Goal: Browse casually

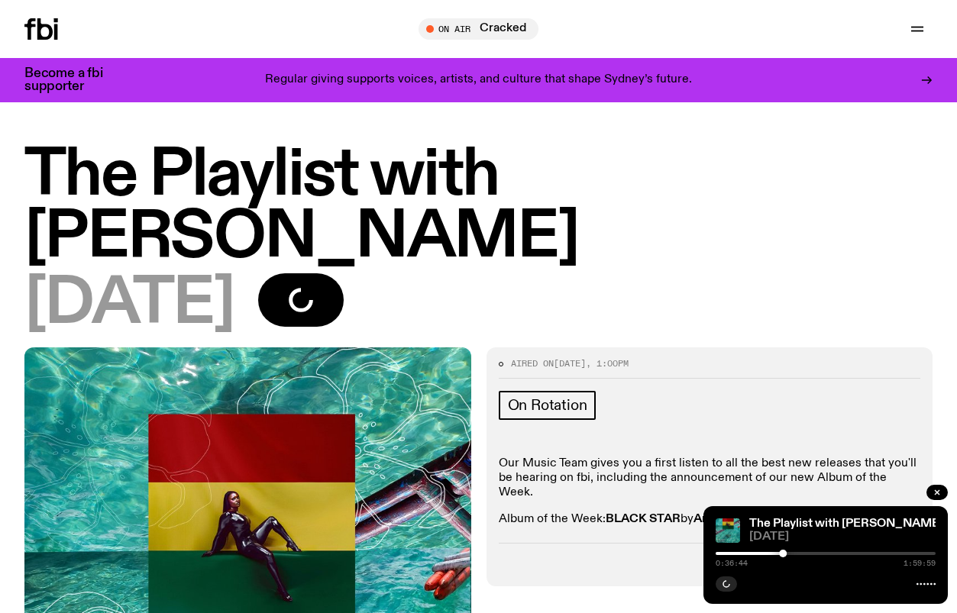
click at [53, 39] on icon at bounding box center [41, 28] width 34 height 21
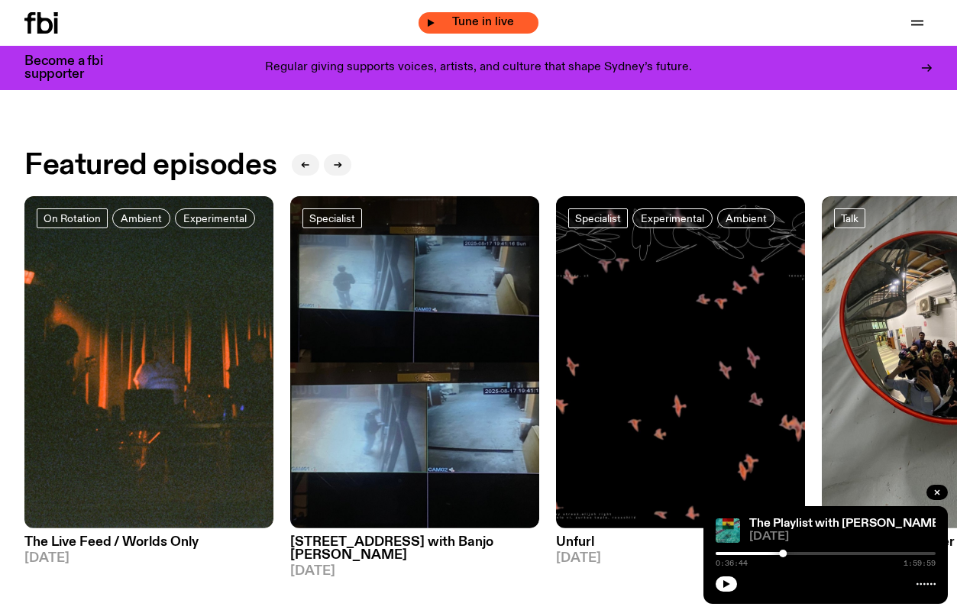
scroll to position [281, 0]
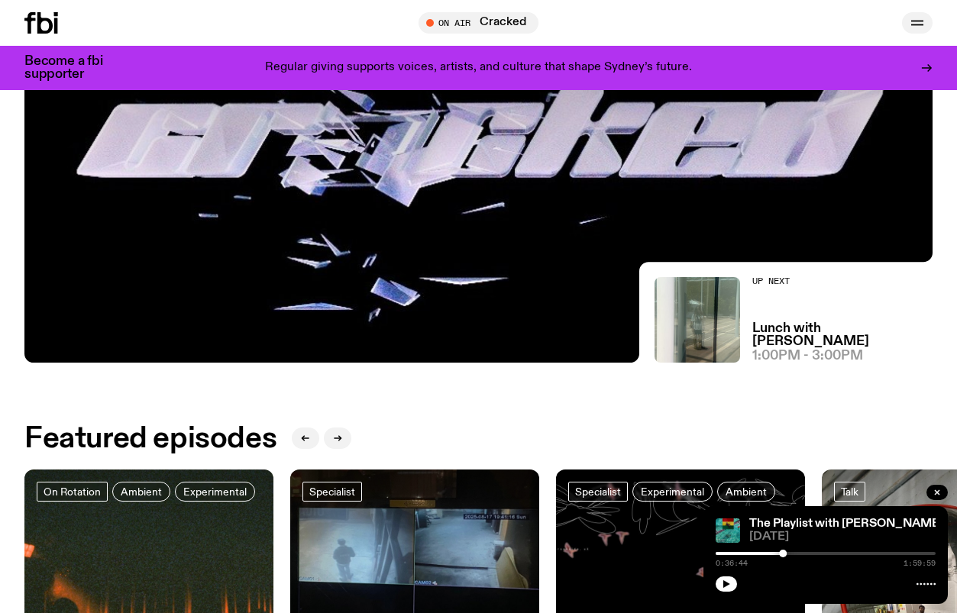
click at [915, 18] on icon "button" at bounding box center [917, 23] width 18 height 18
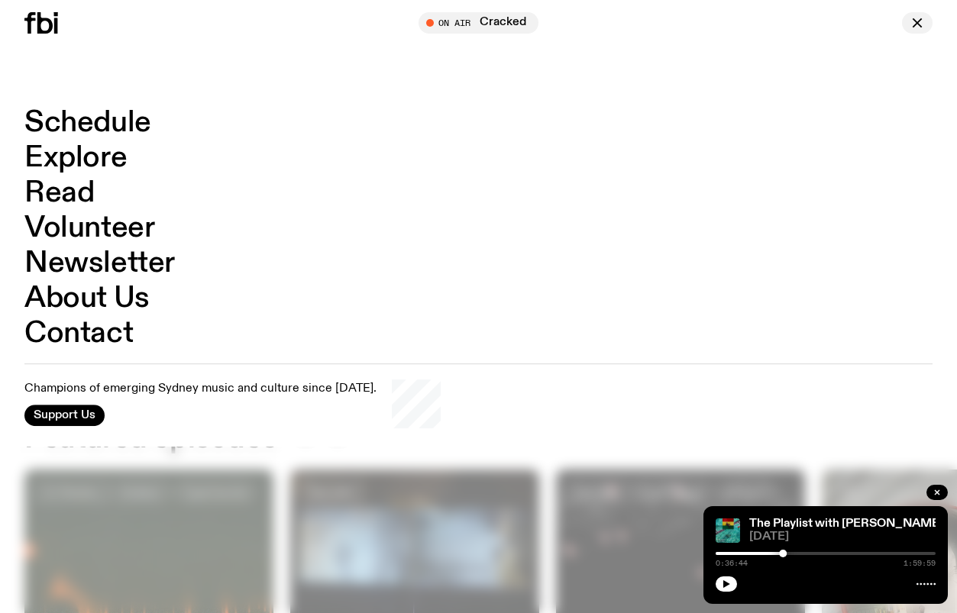
click at [915, 18] on icon "button" at bounding box center [917, 23] width 18 height 18
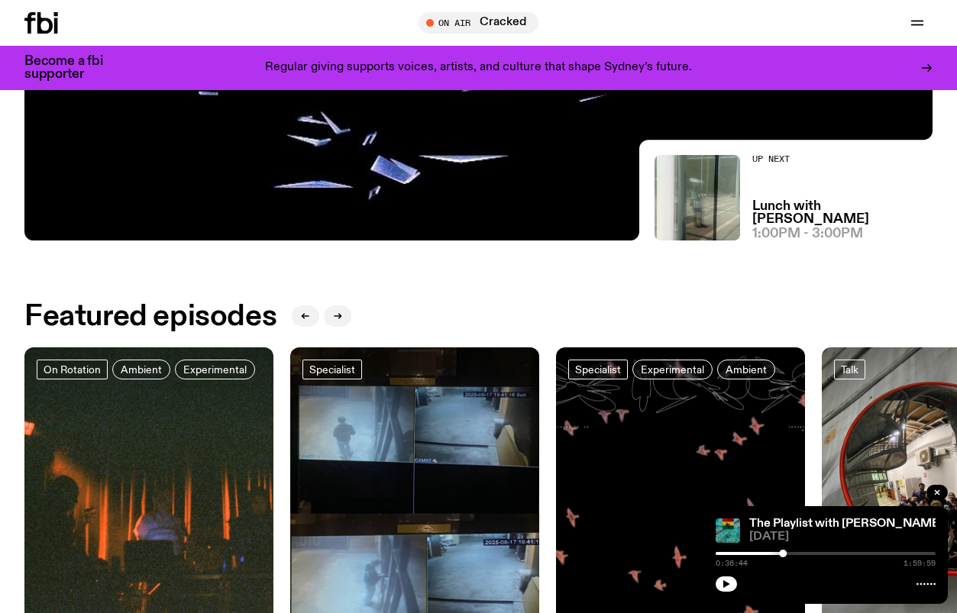
scroll to position [0, 0]
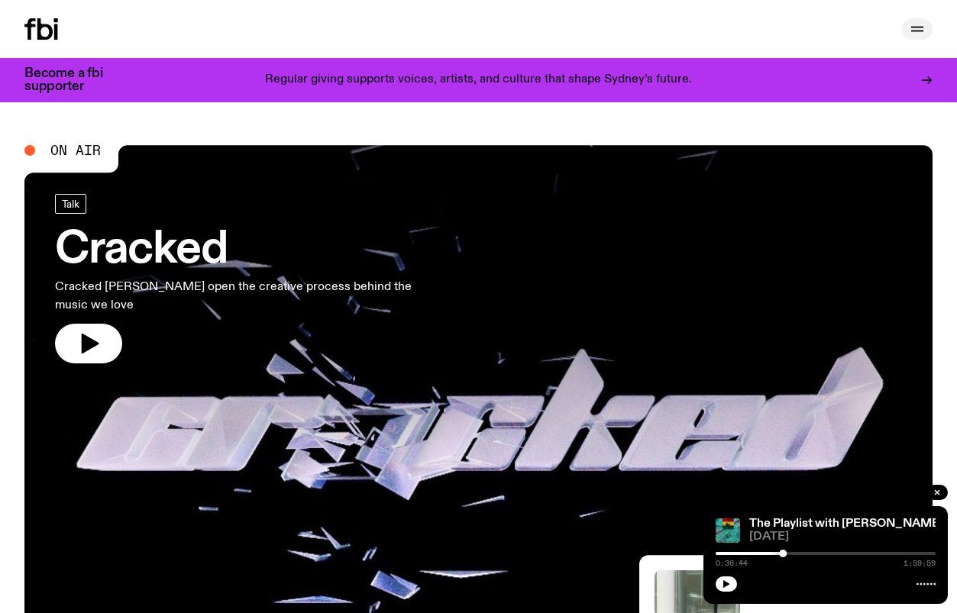
click at [915, 31] on icon "button" at bounding box center [917, 31] width 12 height 0
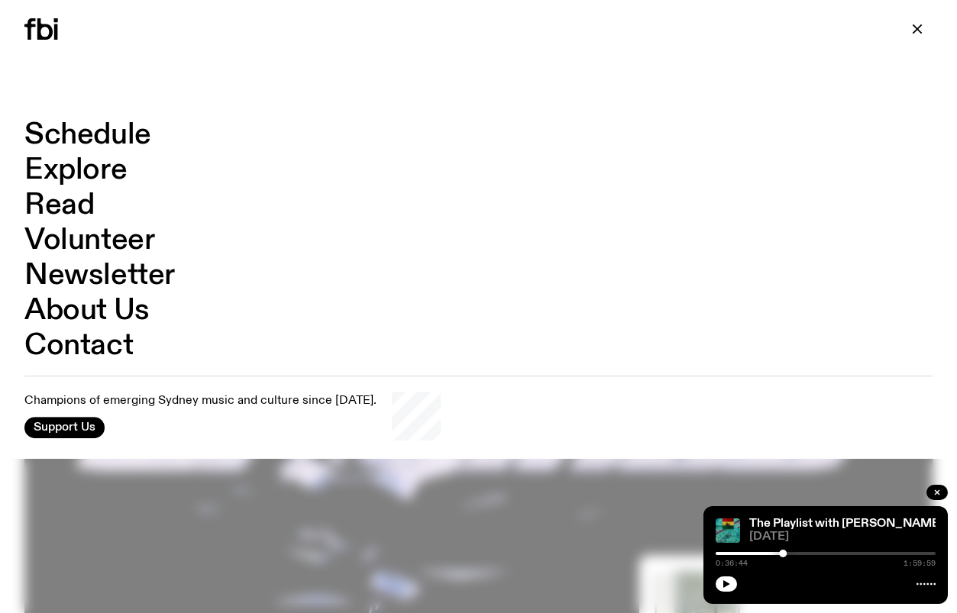
click at [84, 179] on link "Explore" at bounding box center [75, 170] width 102 height 29
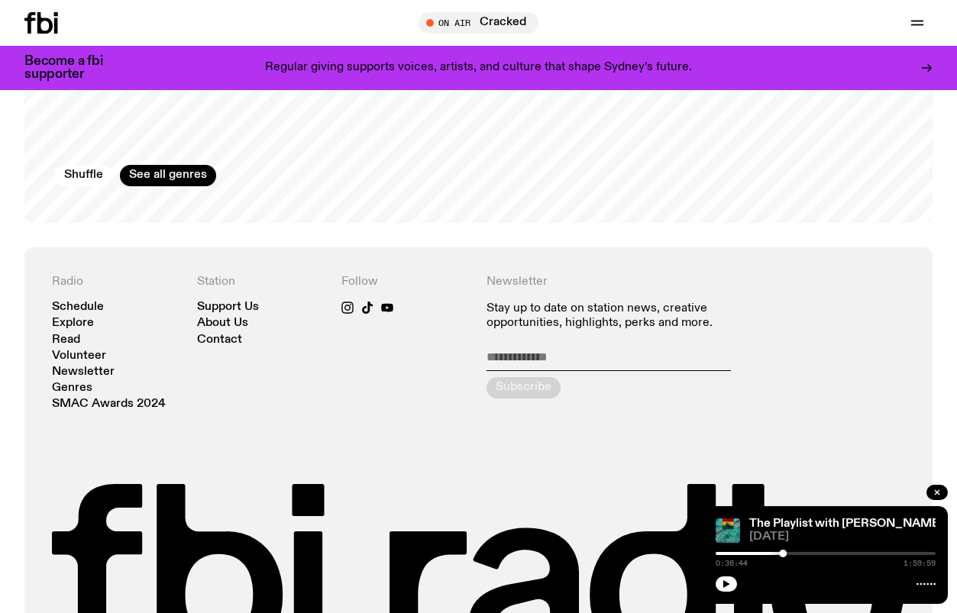
scroll to position [2640, 0]
